Goal: Information Seeking & Learning: Learn about a topic

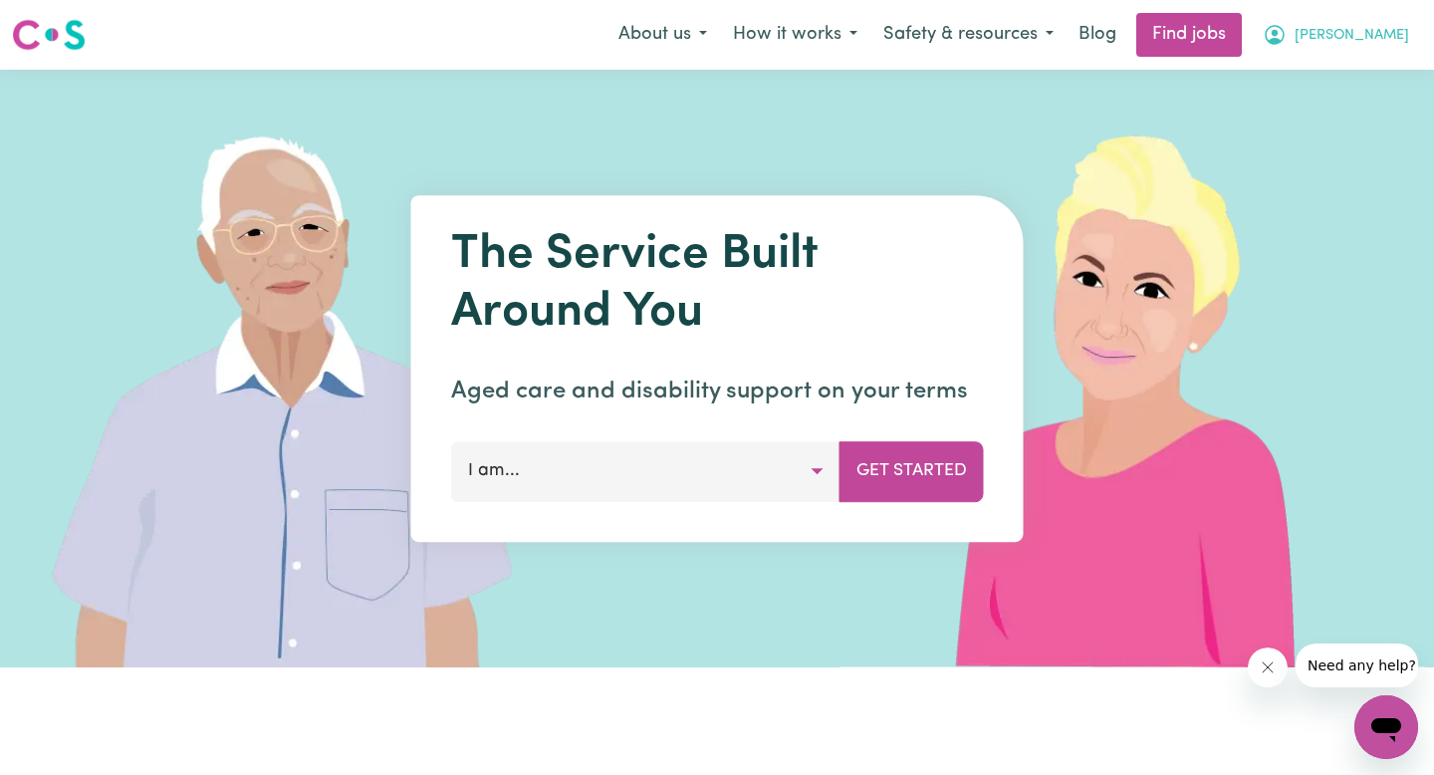
click at [1403, 37] on span "[PERSON_NAME]" at bounding box center [1352, 36] width 115 height 22
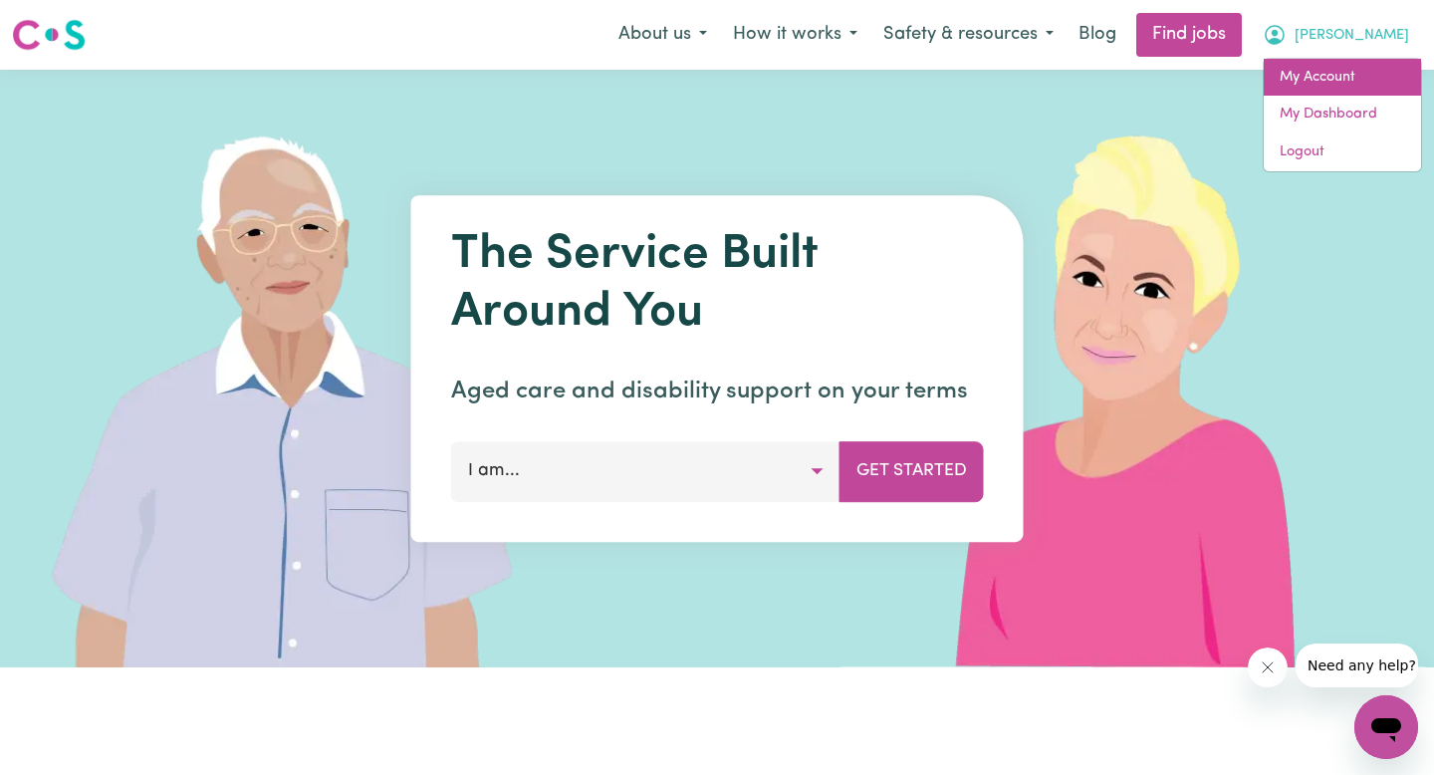
click at [1333, 71] on link "My Account" at bounding box center [1342, 78] width 157 height 38
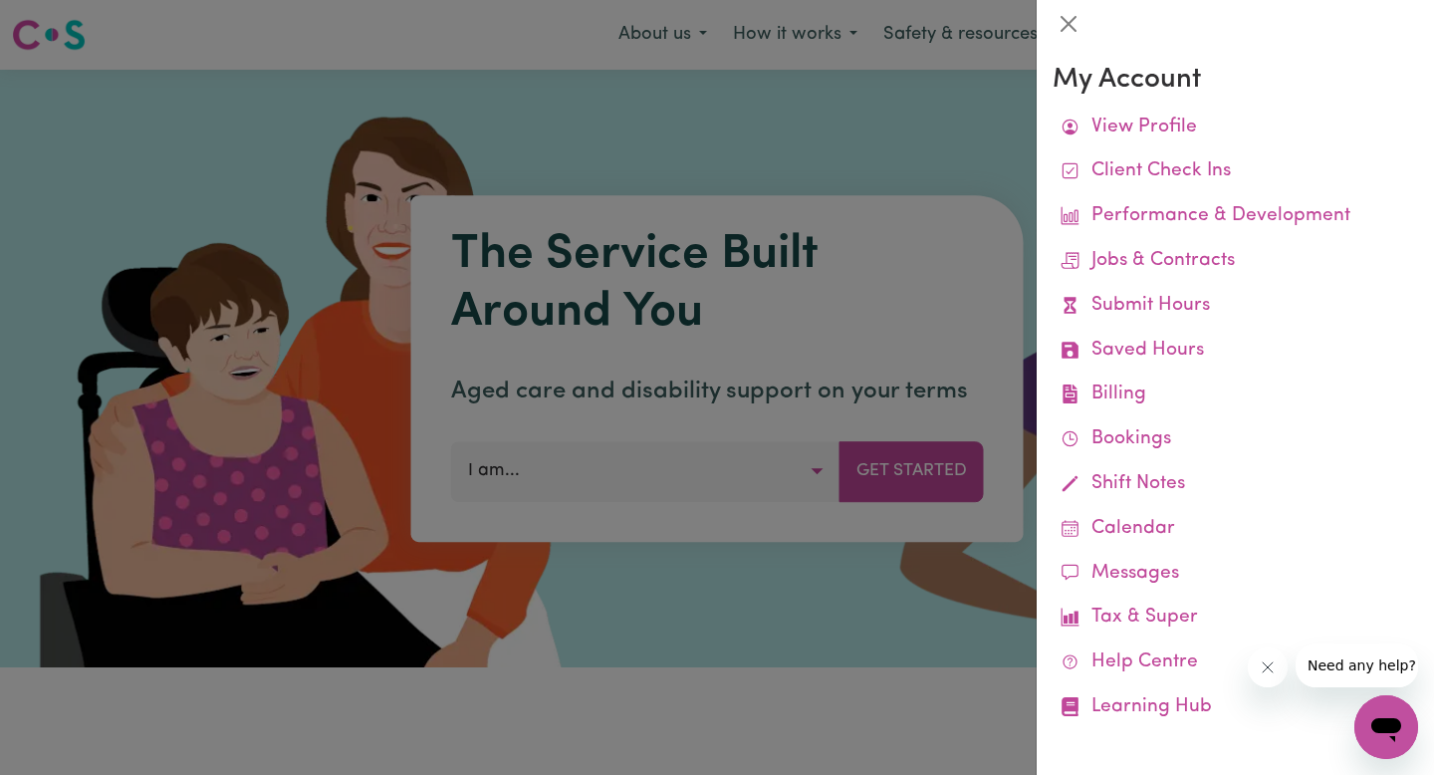
click at [1262, 666] on icon "Close message from company" at bounding box center [1267, 667] width 16 height 16
click at [1059, 31] on button "Close" at bounding box center [1069, 24] width 32 height 32
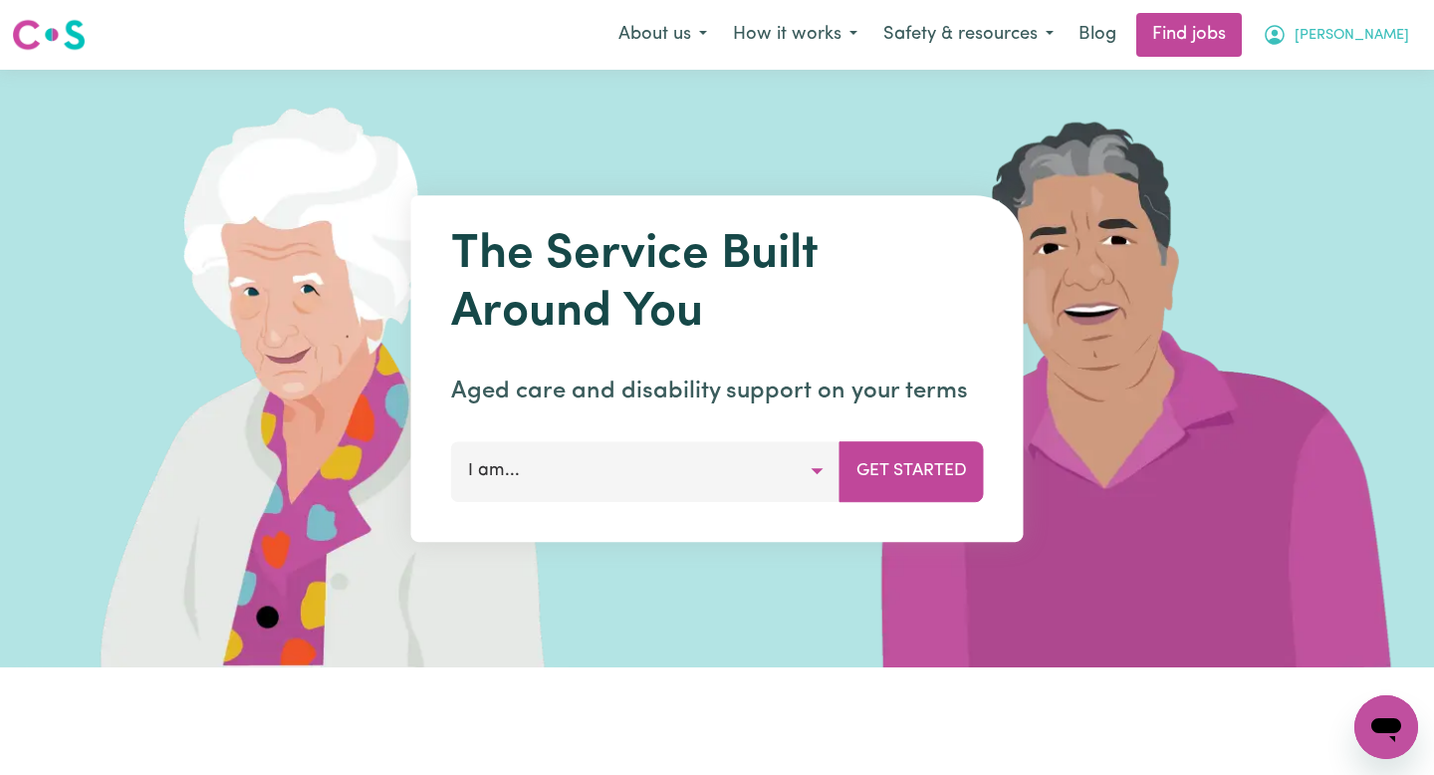
click at [1287, 34] on icon "My Account" at bounding box center [1275, 35] width 24 height 24
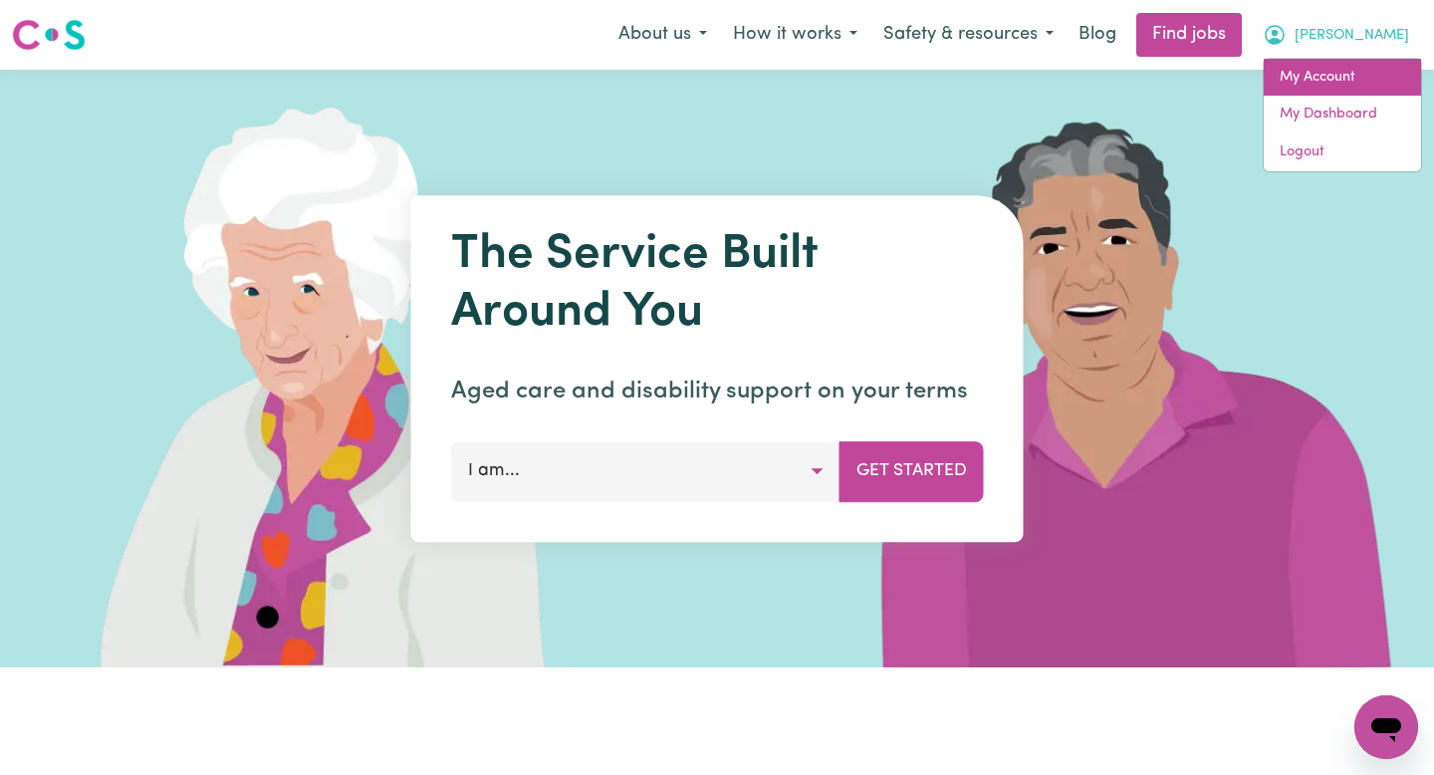
click at [1323, 75] on link "My Account" at bounding box center [1342, 78] width 157 height 38
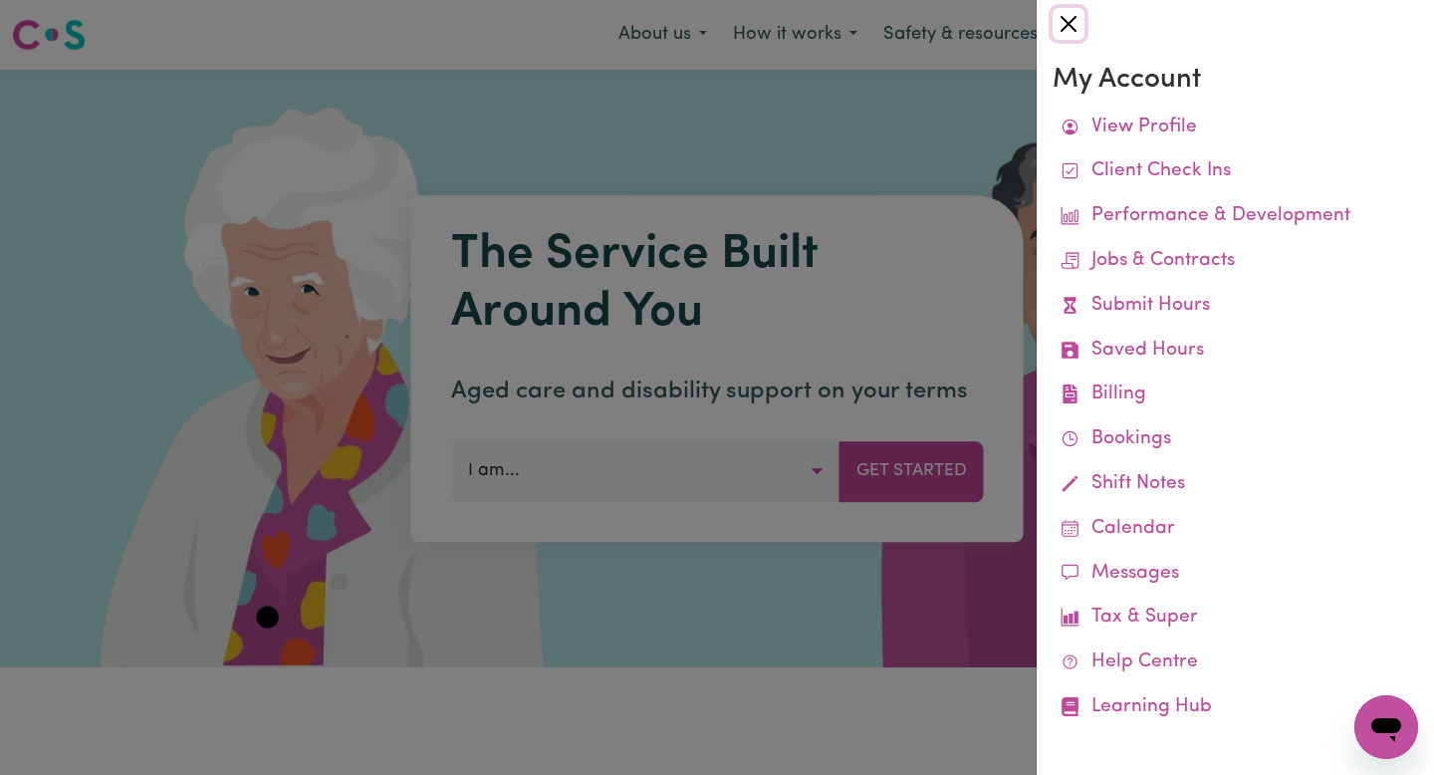
click at [1058, 16] on button "Close" at bounding box center [1069, 24] width 32 height 32
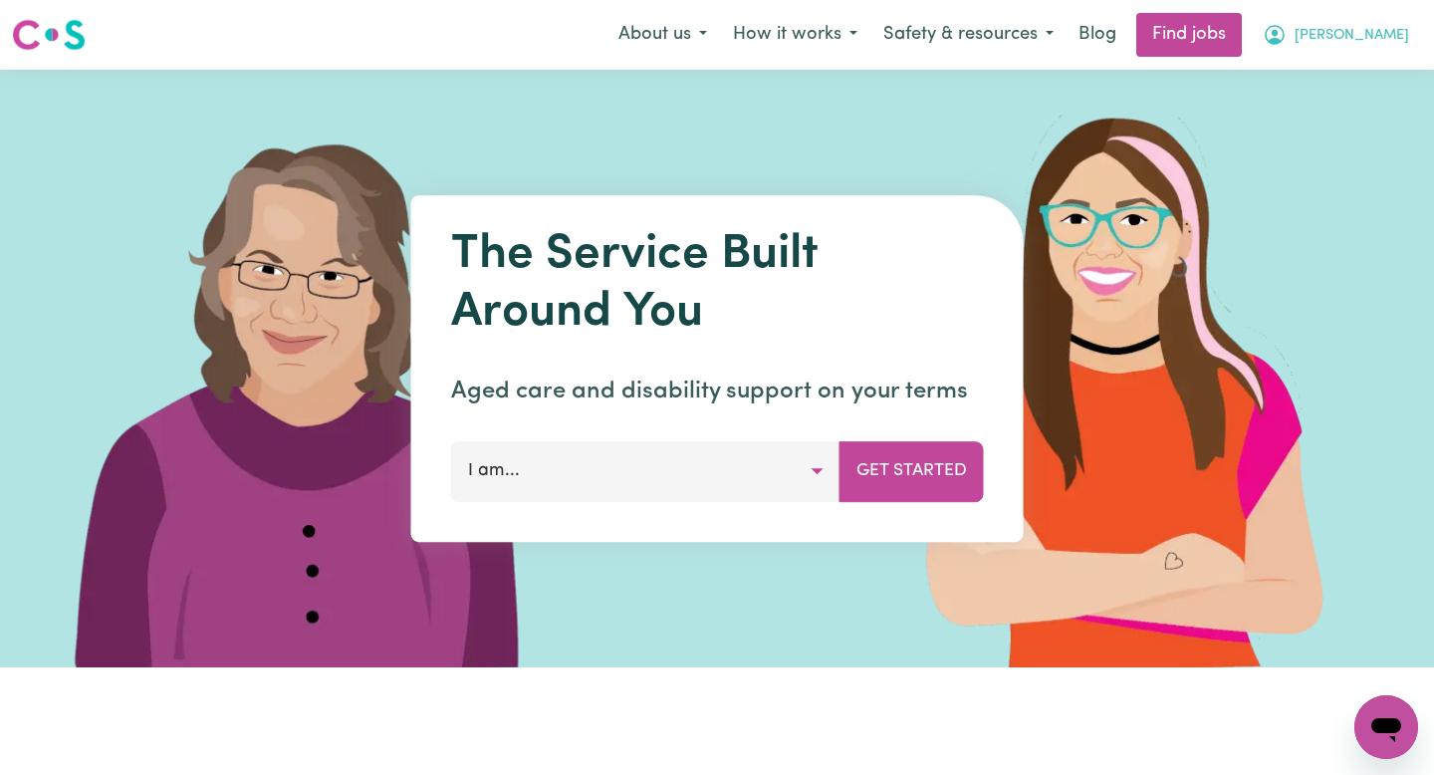
click at [1362, 40] on button "[PERSON_NAME]" at bounding box center [1336, 35] width 172 height 42
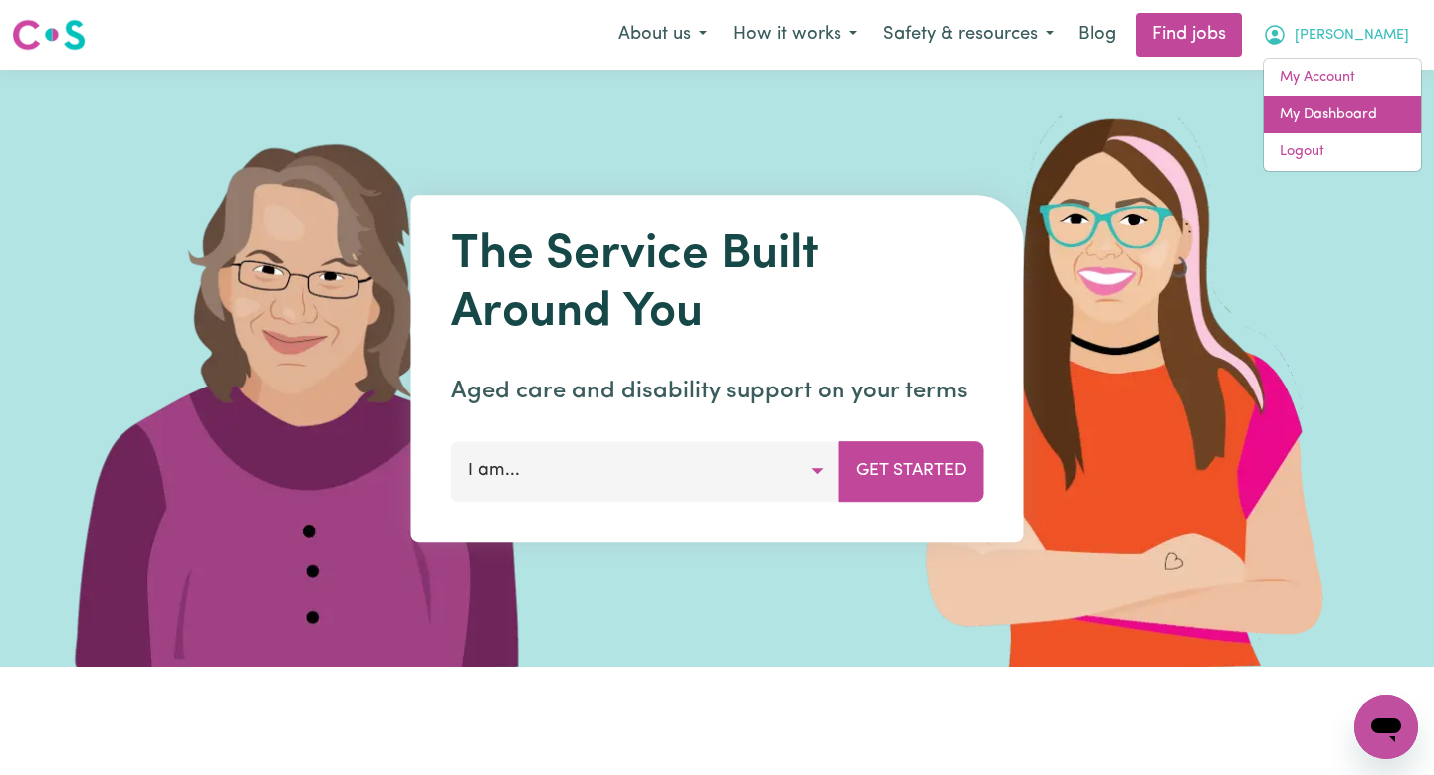
click at [1356, 116] on link "My Dashboard" at bounding box center [1342, 115] width 157 height 38
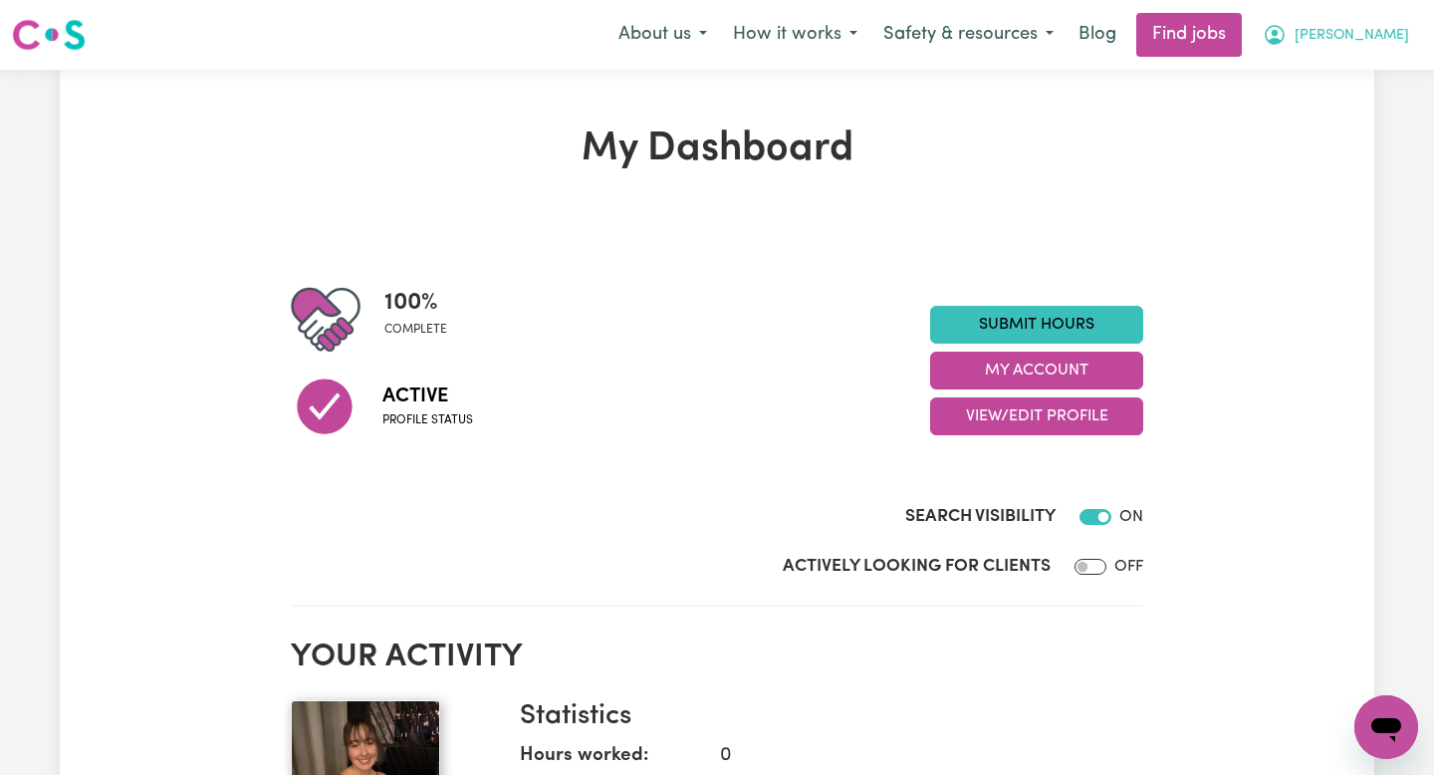
click at [1287, 34] on icon "My Account" at bounding box center [1275, 35] width 24 height 24
click at [1334, 82] on link "My Account" at bounding box center [1342, 78] width 157 height 38
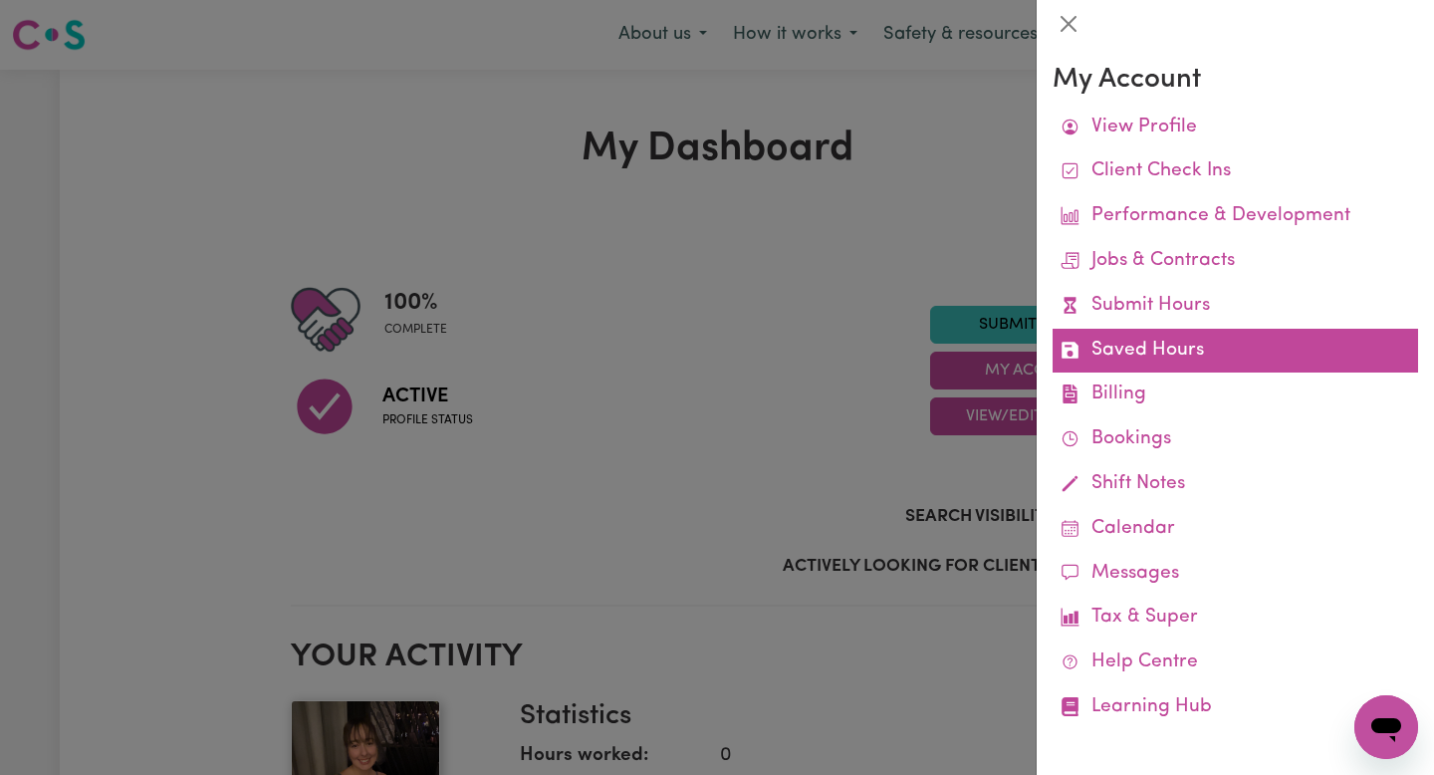
scroll to position [3, 0]
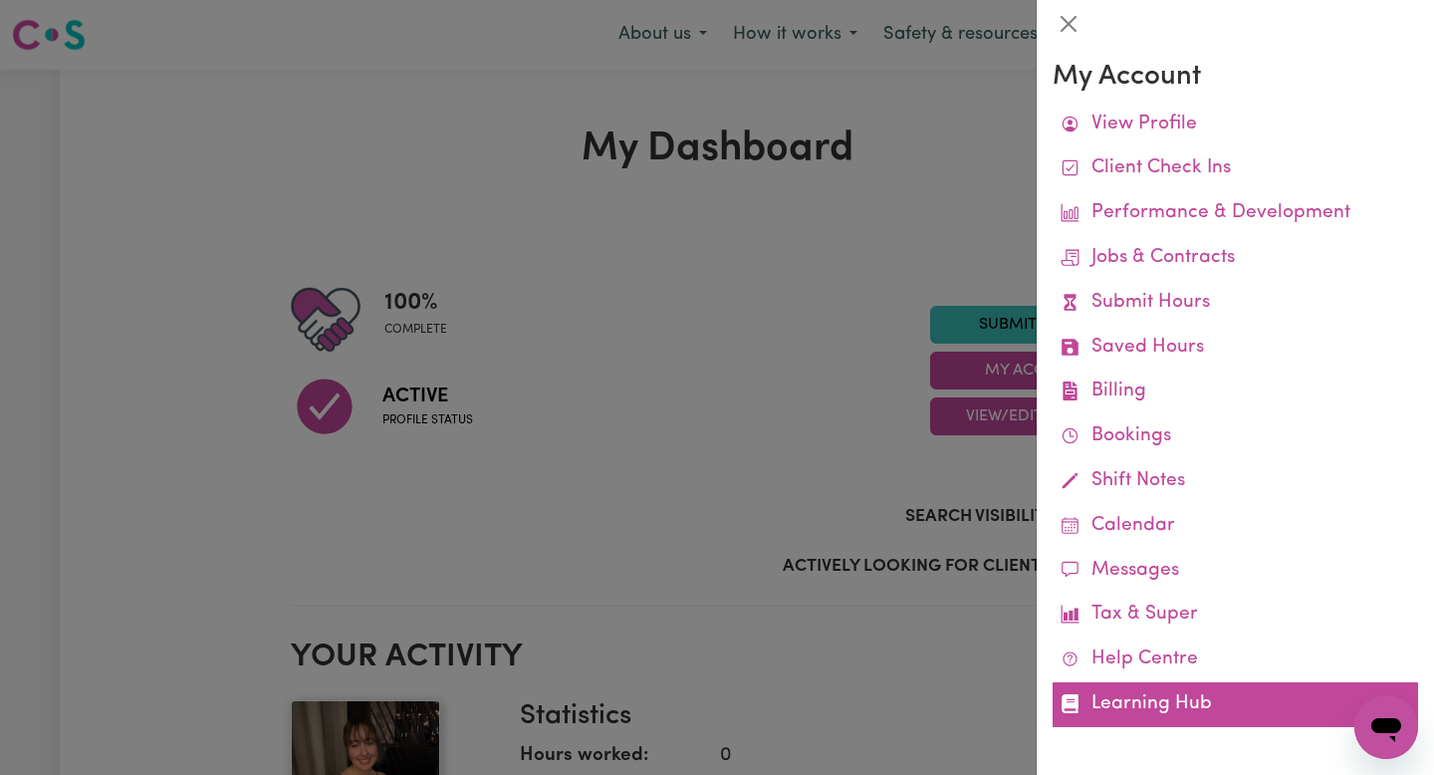
click at [1200, 699] on link "Learning Hub" at bounding box center [1235, 704] width 365 height 45
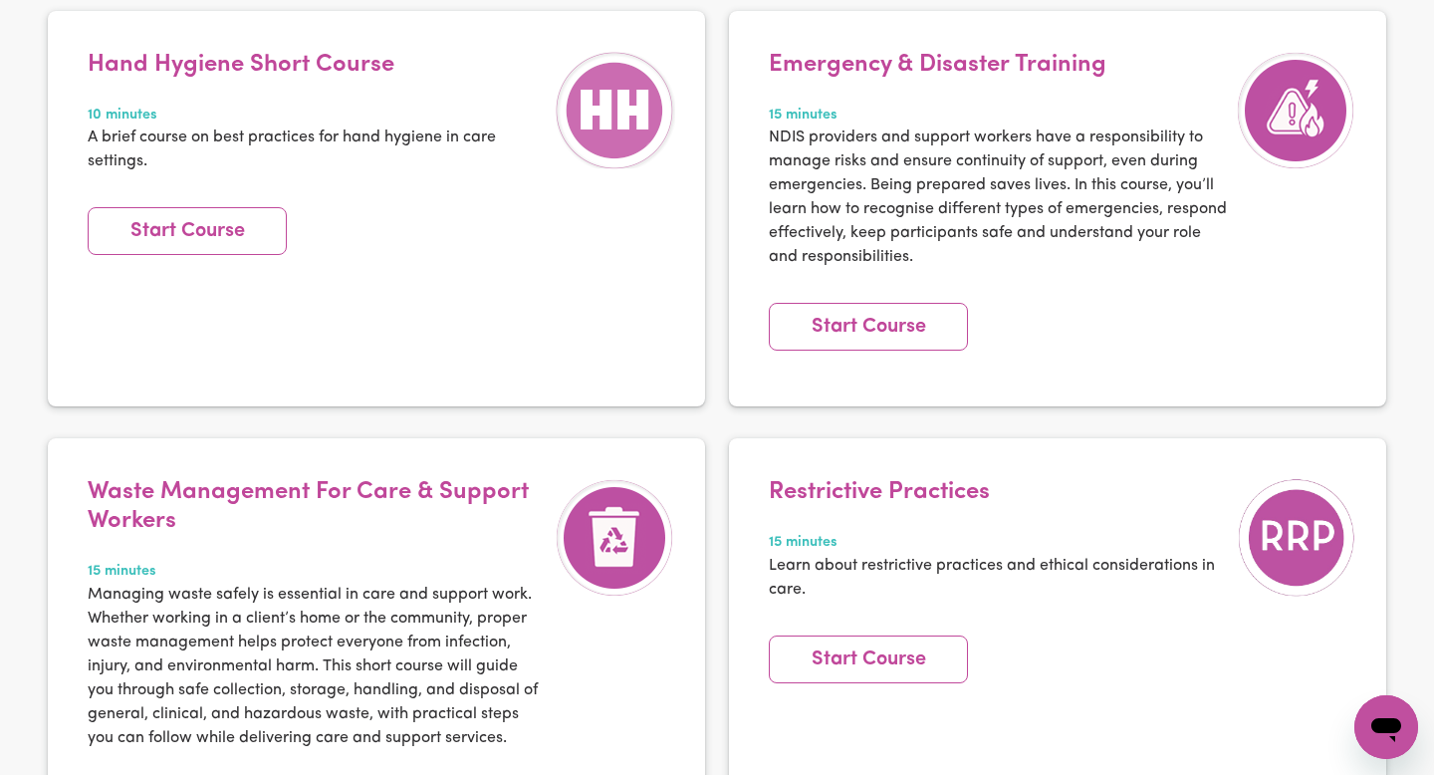
scroll to position [2982, 0]
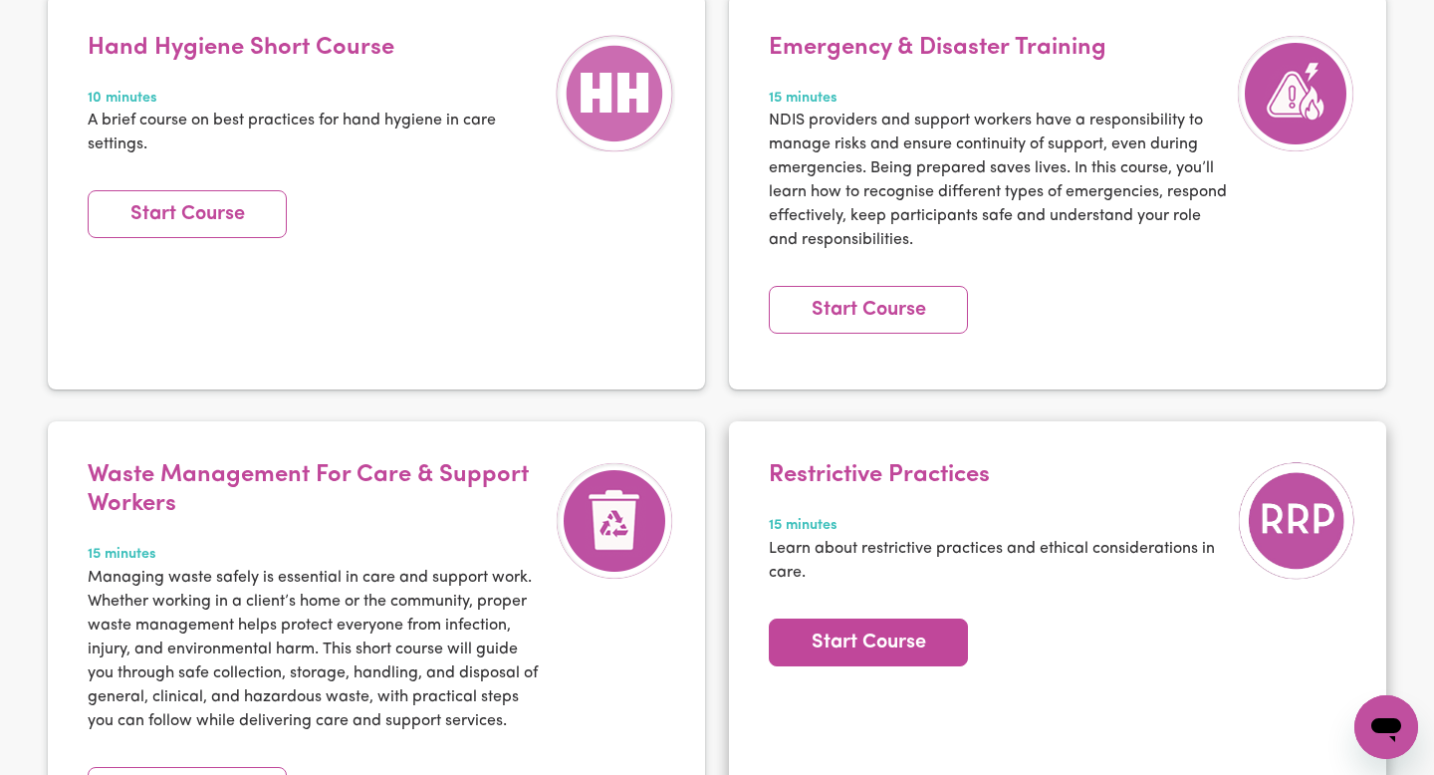
click at [905, 618] on link "Start Course" at bounding box center [868, 642] width 199 height 48
